Goal: Task Accomplishment & Management: Manage account settings

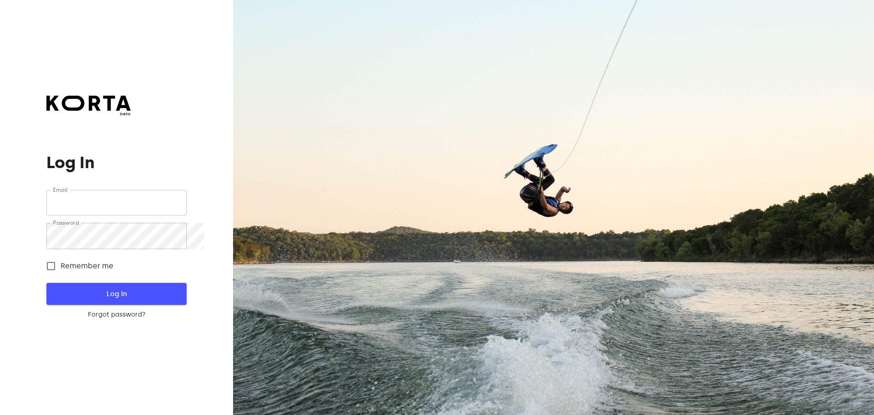
type input "[EMAIL_ADDRESS][DOMAIN_NAME]"
click at [148, 290] on button "Log In" at bounding box center [116, 294] width 140 height 22
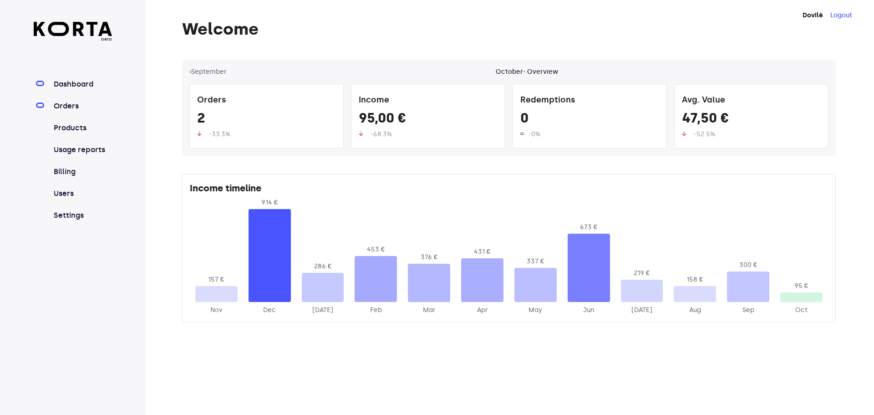
click at [77, 112] on link "Orders" at bounding box center [82, 106] width 61 height 11
